Goal: Check status: Check status

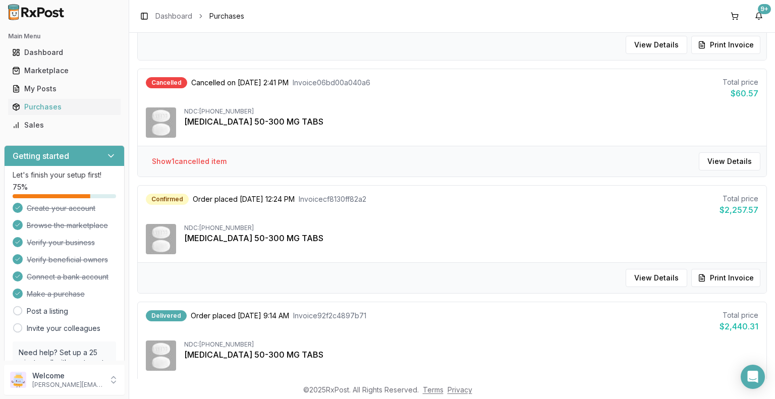
scroll to position [50, 0]
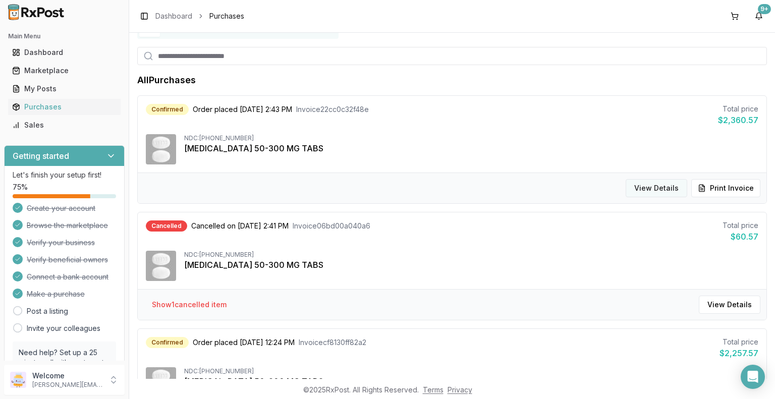
click at [649, 187] on button "View Details" at bounding box center [657, 188] width 62 height 18
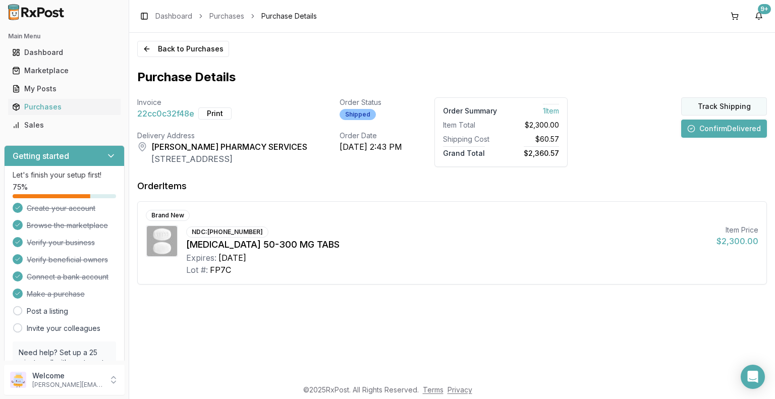
click at [731, 105] on button "Track Shipping" at bounding box center [724, 106] width 86 height 18
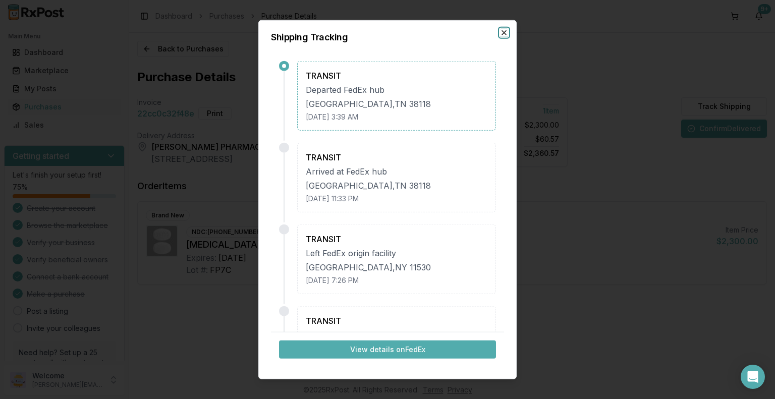
click at [507, 31] on icon "button" at bounding box center [504, 32] width 8 height 8
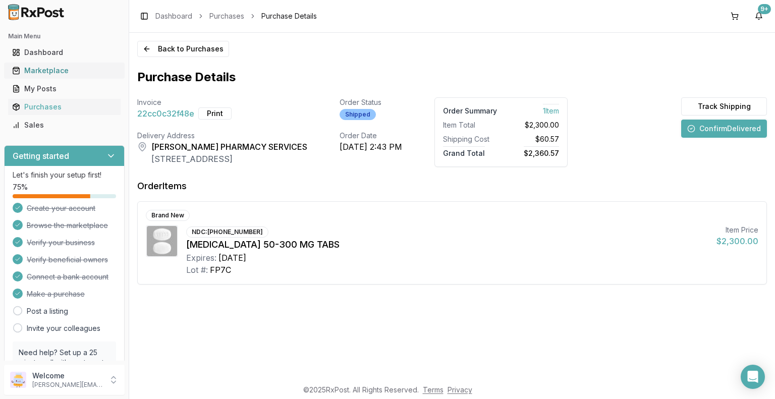
click at [61, 72] on div "Marketplace" at bounding box center [64, 71] width 104 height 10
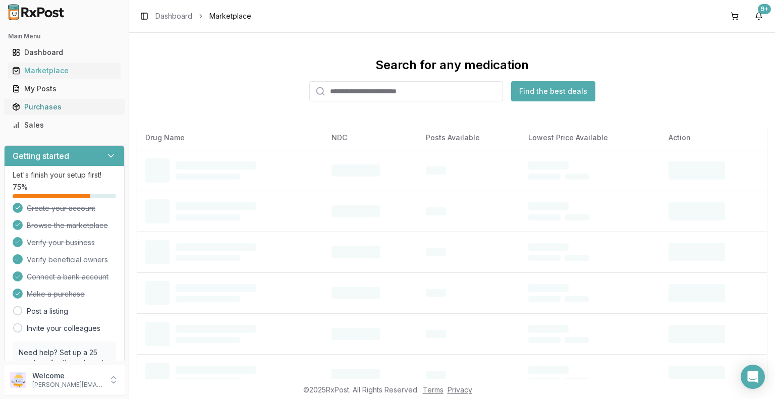
click at [55, 107] on div "Purchases" at bounding box center [64, 107] width 104 height 10
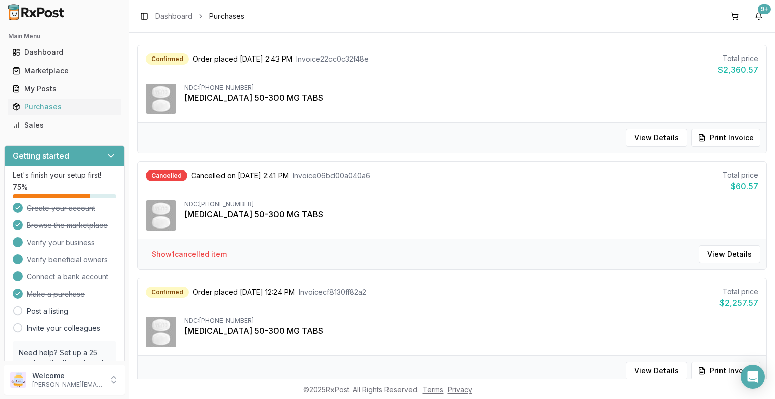
scroll to position [151, 0]
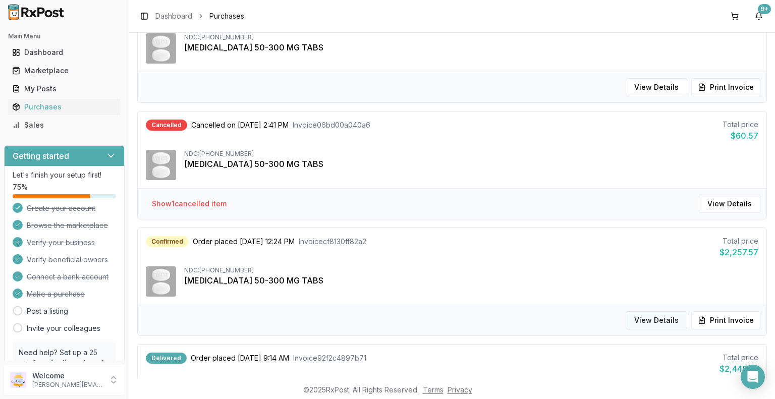
click at [658, 320] on button "View Details" at bounding box center [657, 320] width 62 height 18
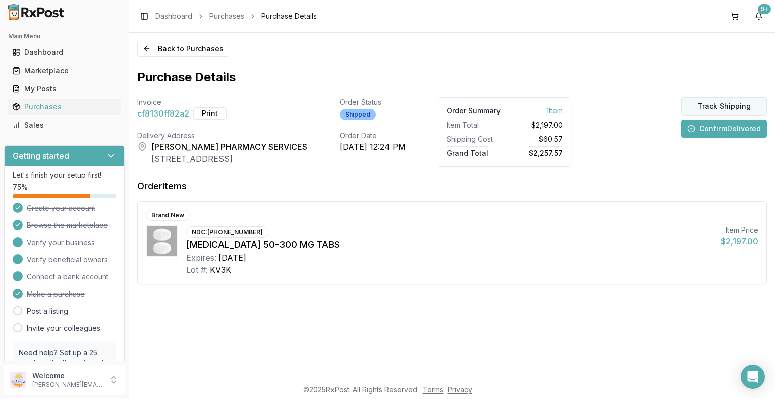
click at [733, 105] on button "Track Shipping" at bounding box center [724, 106] width 86 height 18
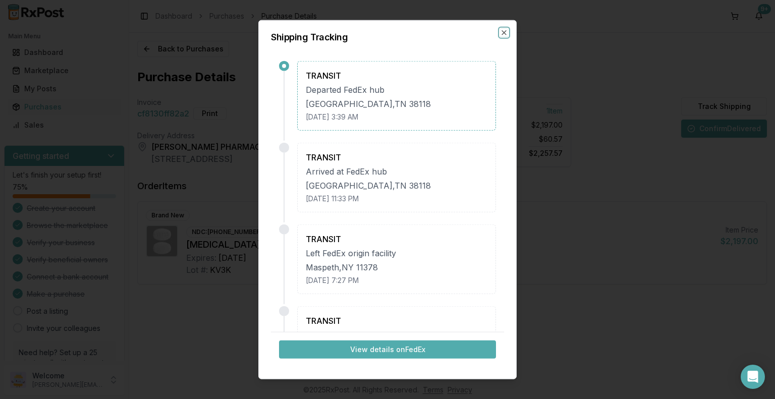
click at [509, 38] on div "Shipping Tracking TRANSIT Departed FedEx hub [GEOGRAPHIC_DATA] , [GEOGRAPHIC_DA…" at bounding box center [387, 200] width 258 height 360
click at [503, 32] on icon "button" at bounding box center [504, 32] width 8 height 8
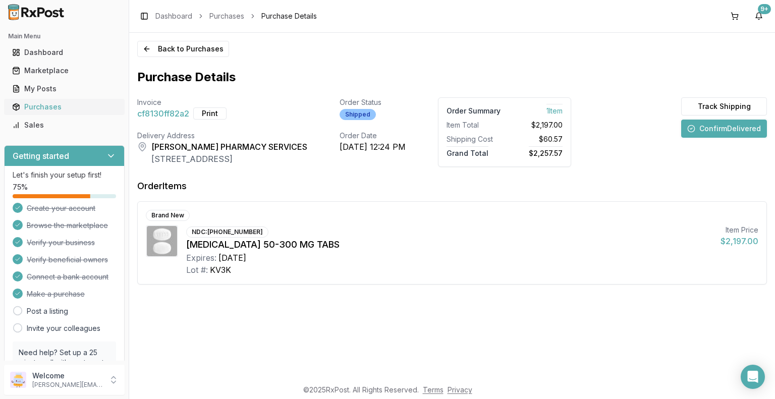
click at [63, 102] on div "Purchases" at bounding box center [64, 107] width 104 height 10
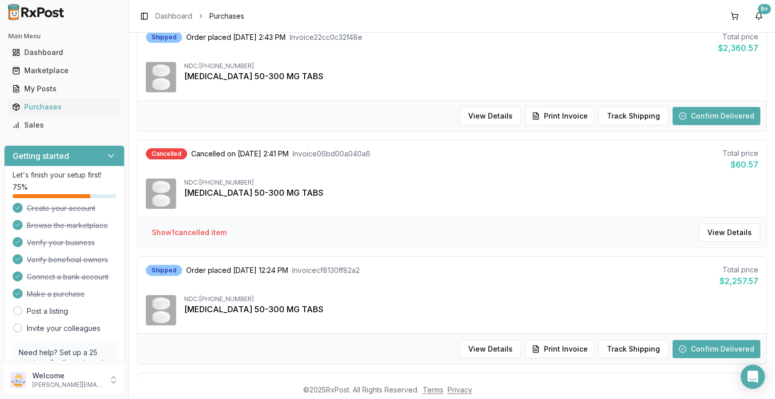
scroll to position [101, 0]
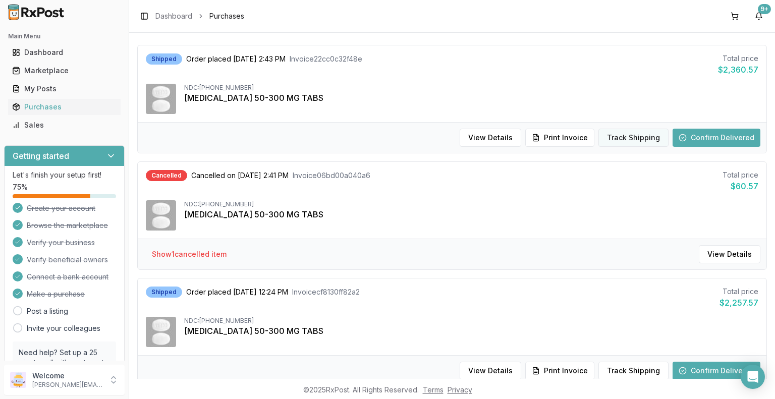
click at [639, 140] on button "Track Shipping" at bounding box center [634, 138] width 70 height 18
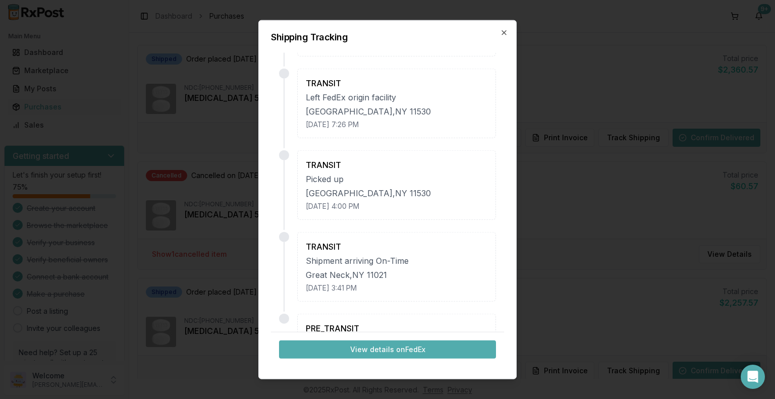
scroll to position [111, 0]
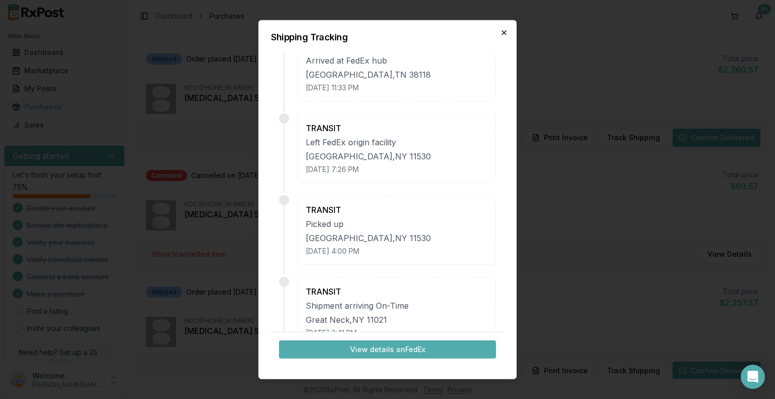
click at [503, 33] on icon "button" at bounding box center [504, 32] width 4 height 4
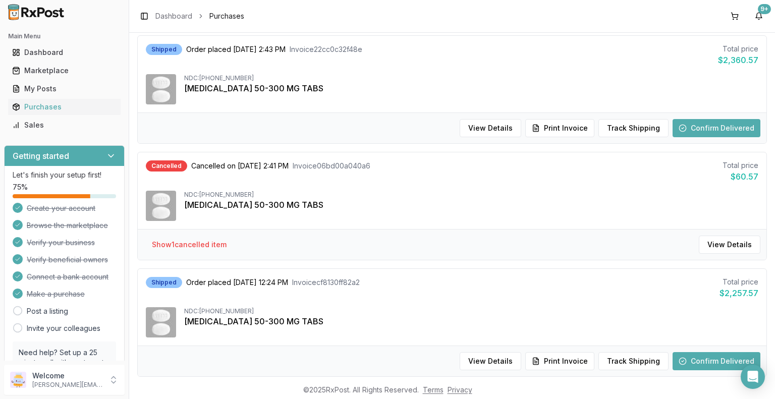
scroll to position [151, 0]
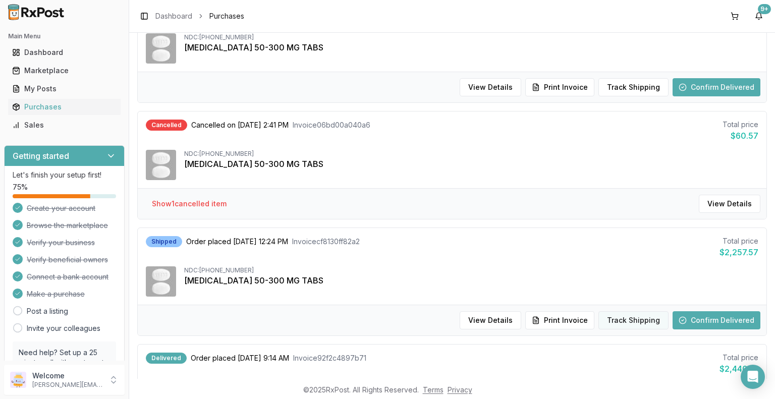
click at [632, 316] on button "Track Shipping" at bounding box center [634, 320] width 70 height 18
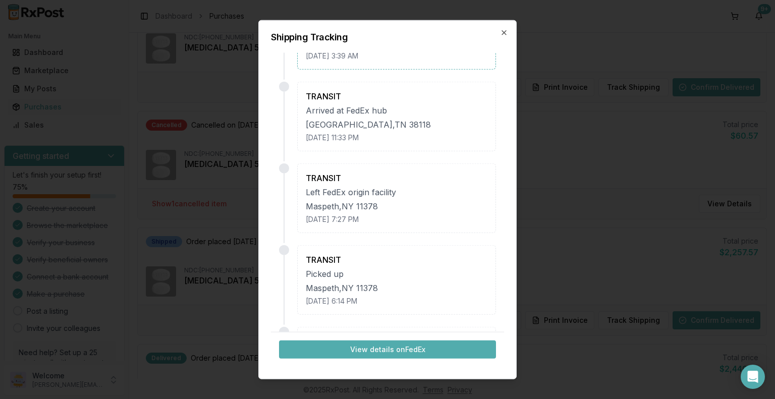
scroll to position [41, 0]
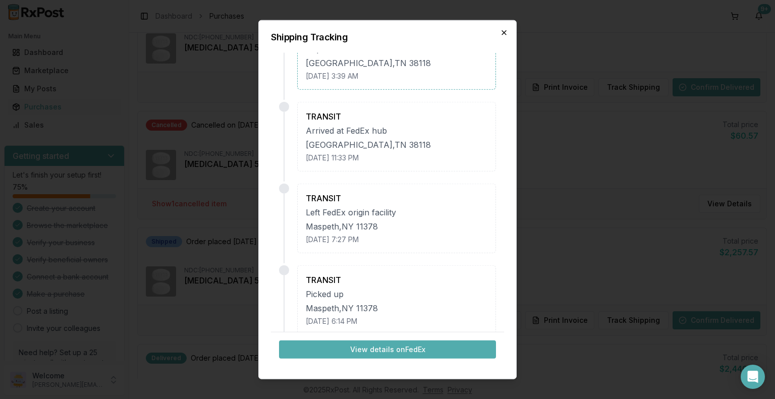
click at [503, 34] on icon "button" at bounding box center [504, 32] width 4 height 4
